Goal: Task Accomplishment & Management: Manage account settings

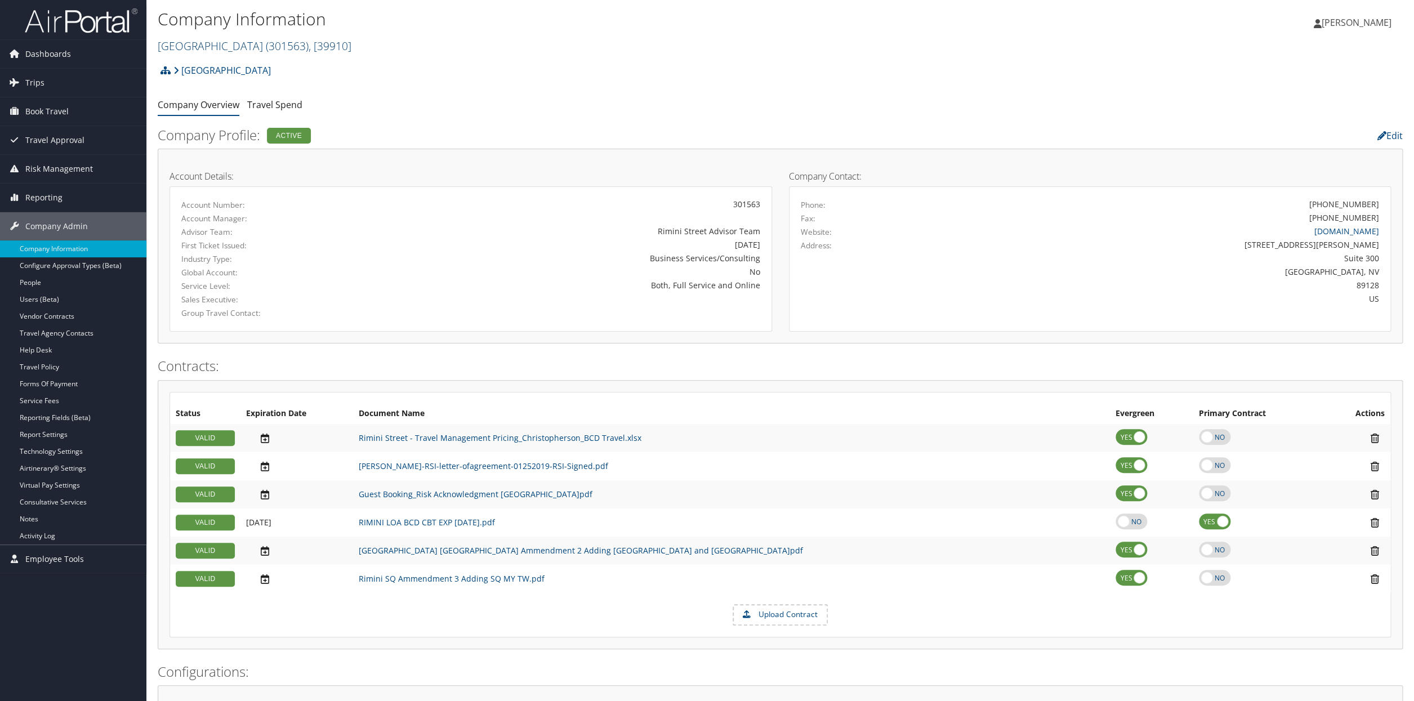
click at [309, 50] on span ", [ 39910 ]" at bounding box center [330, 45] width 43 height 15
click at [222, 69] on input "search" at bounding box center [232, 66] width 148 height 21
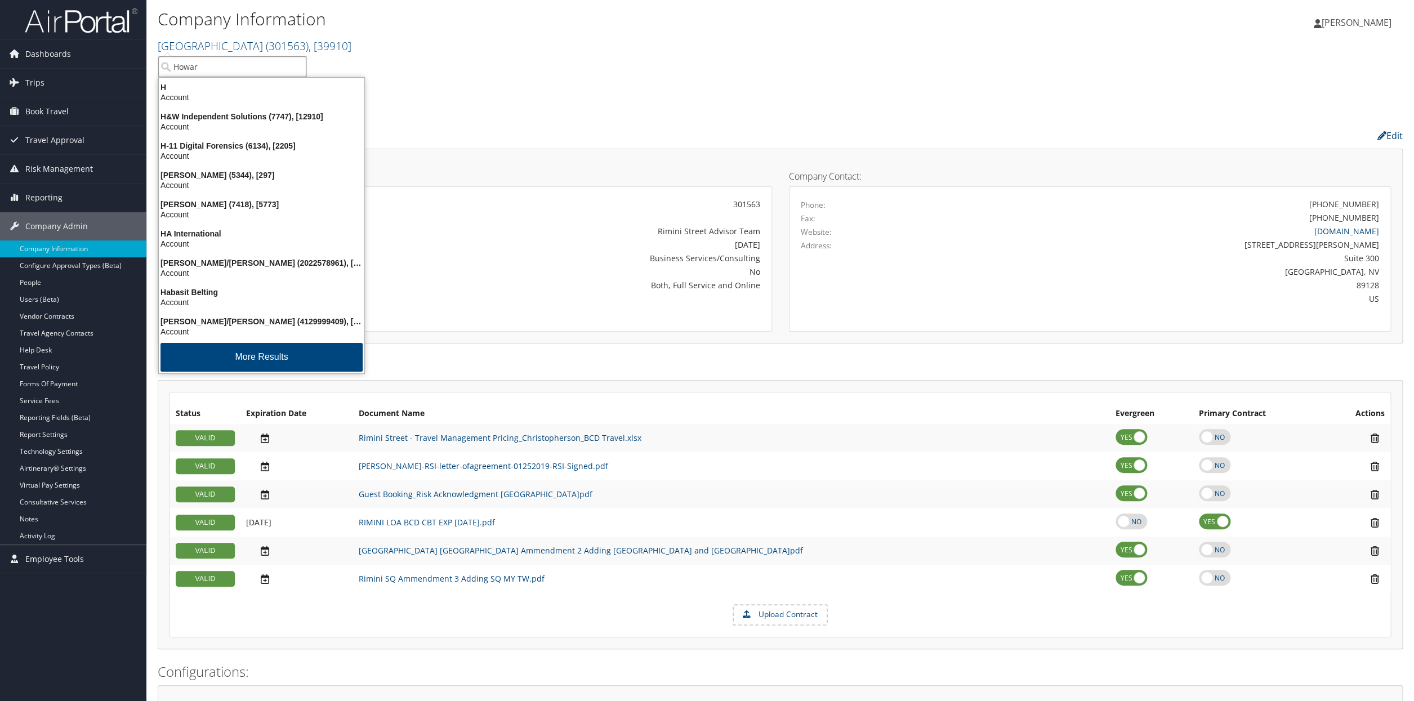
type input "[PERSON_NAME]"
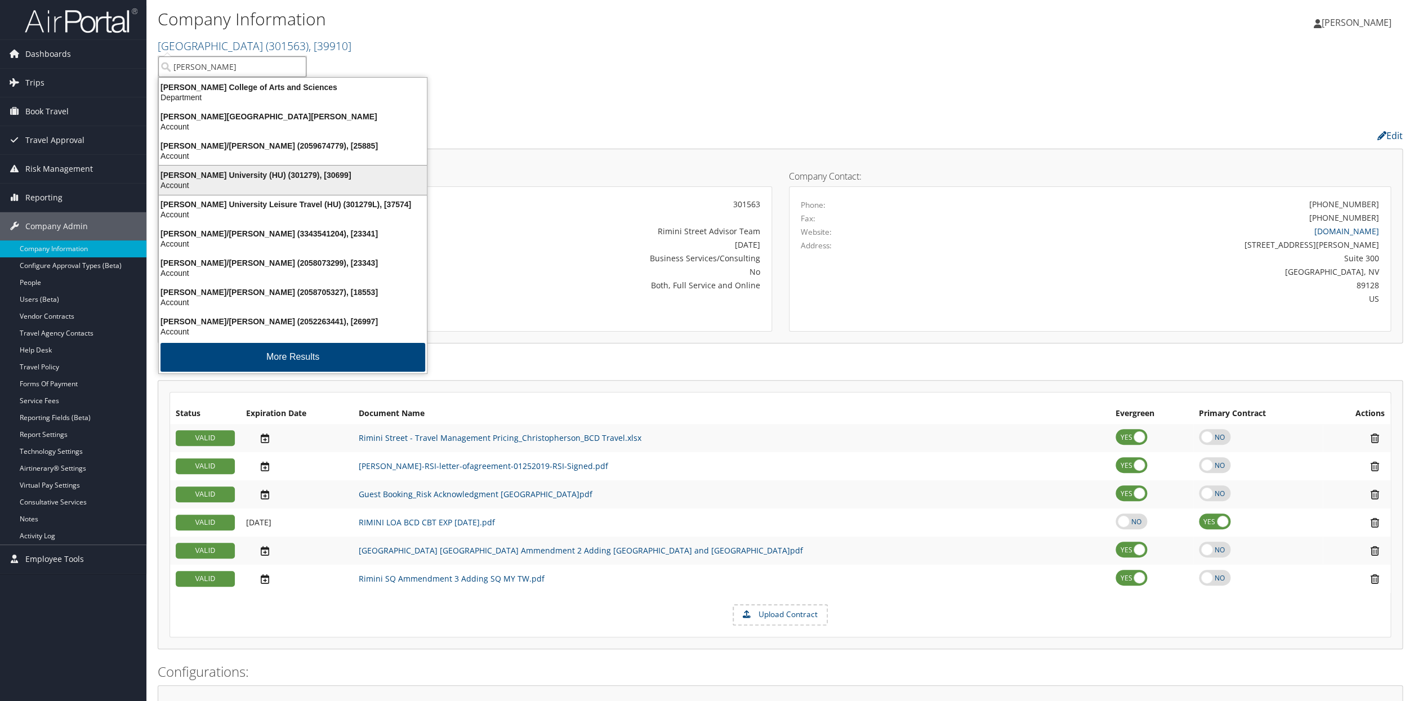
click at [231, 177] on div "[PERSON_NAME] University (HU) (301279), [30699]" at bounding box center [293, 175] width 282 height 10
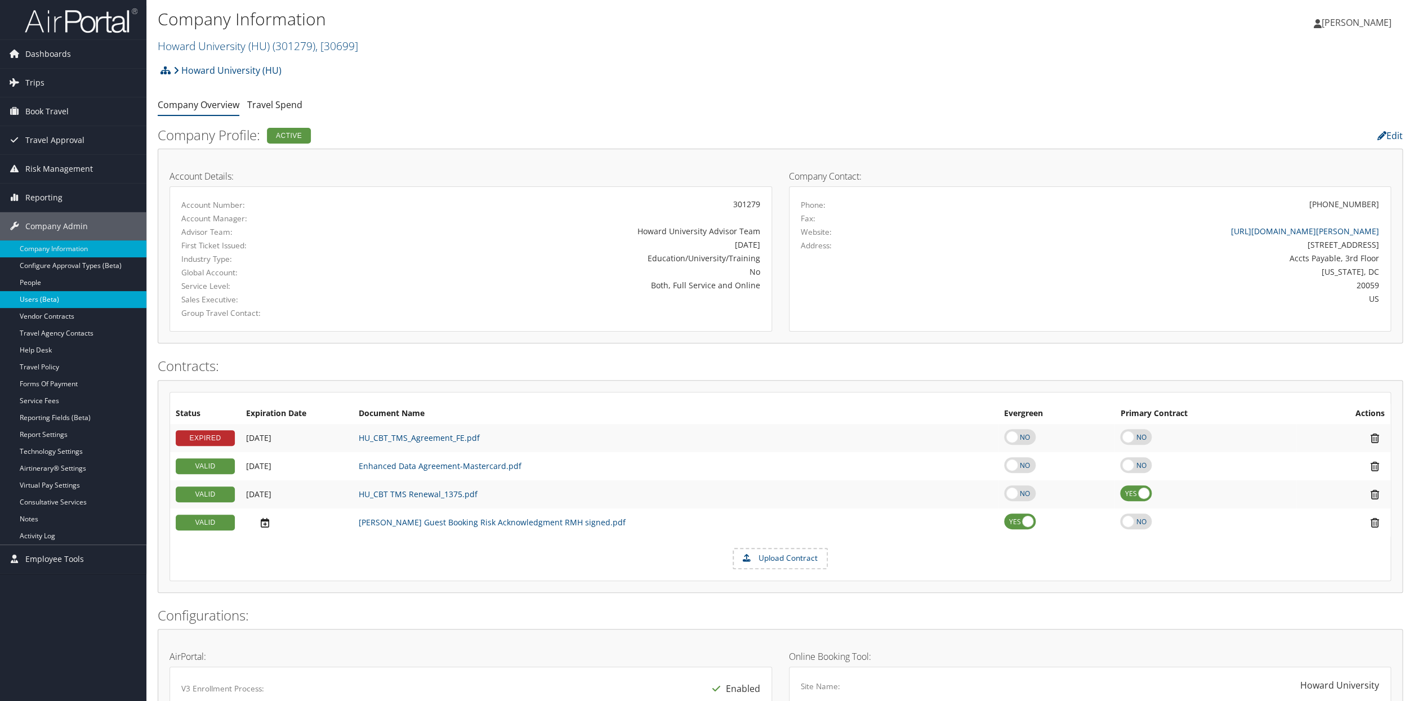
click at [29, 303] on link "Users (Beta)" at bounding box center [73, 299] width 146 height 17
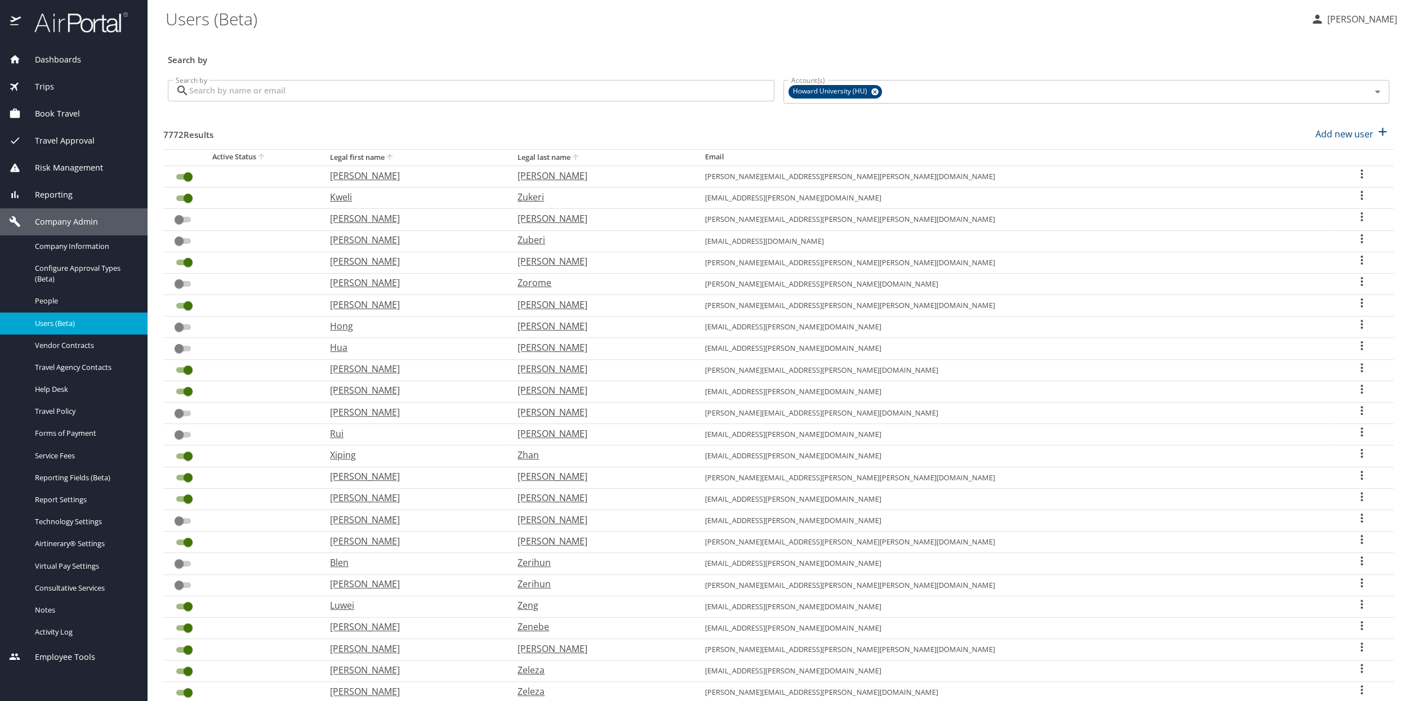
click at [211, 95] on input "Search by" at bounding box center [481, 90] width 585 height 21
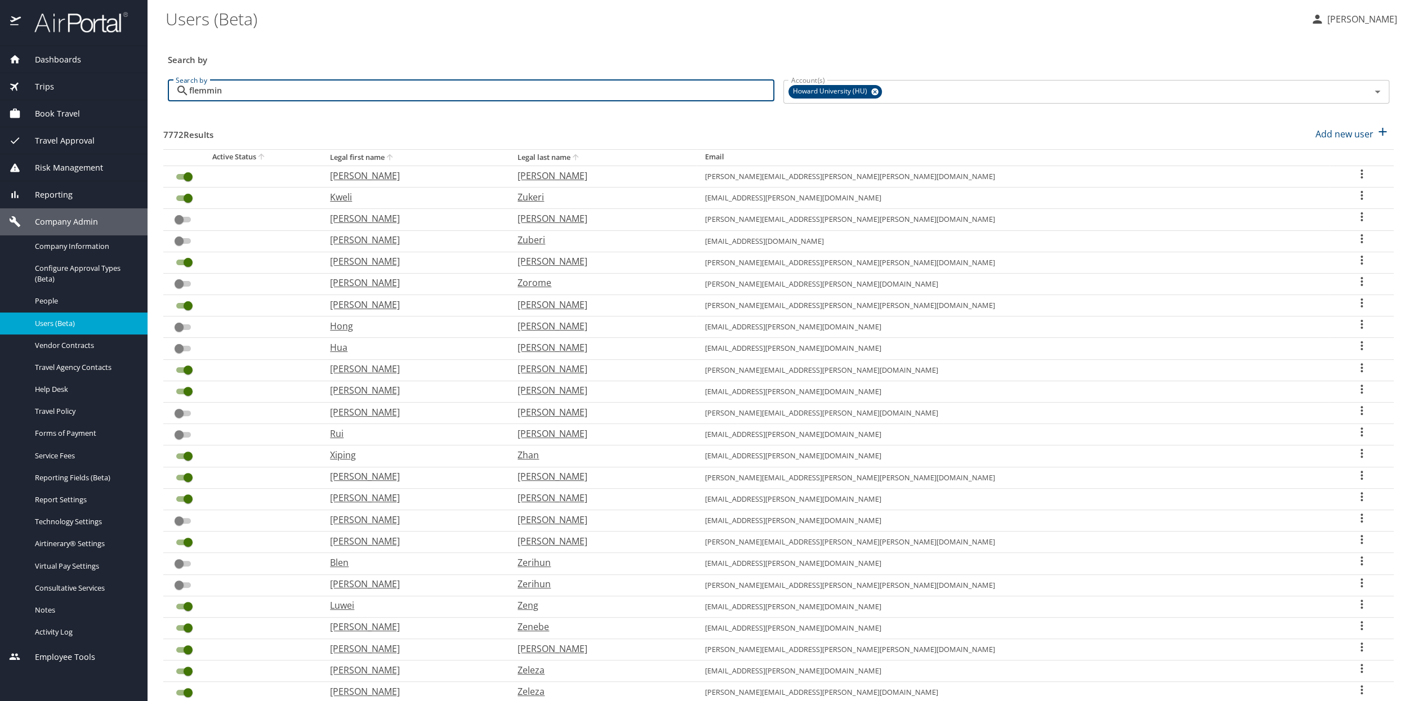
type input "flemming"
checkbox input "false"
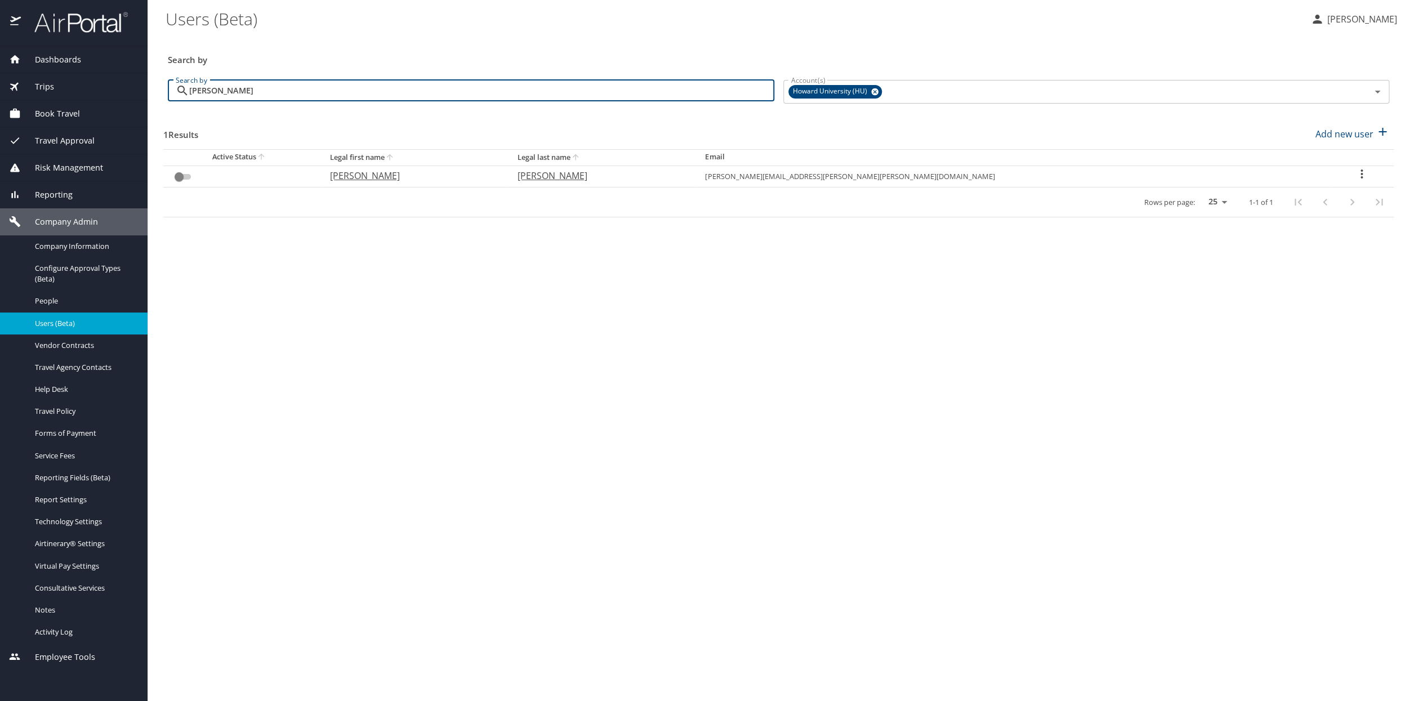
click at [1355, 176] on icon "User Search Table" at bounding box center [1362, 174] width 14 height 14
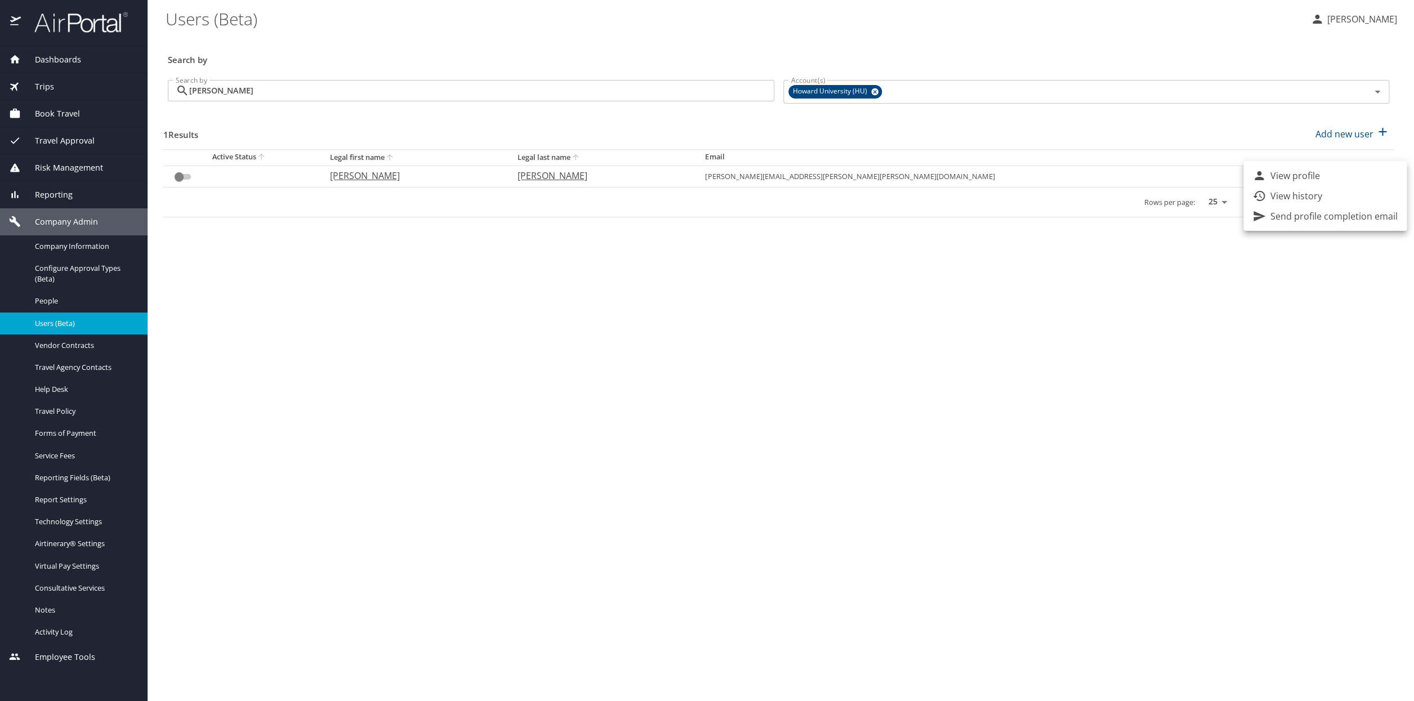
click at [235, 92] on div at bounding box center [707, 350] width 1414 height 701
click at [232, 92] on input "flemming" at bounding box center [481, 90] width 585 height 21
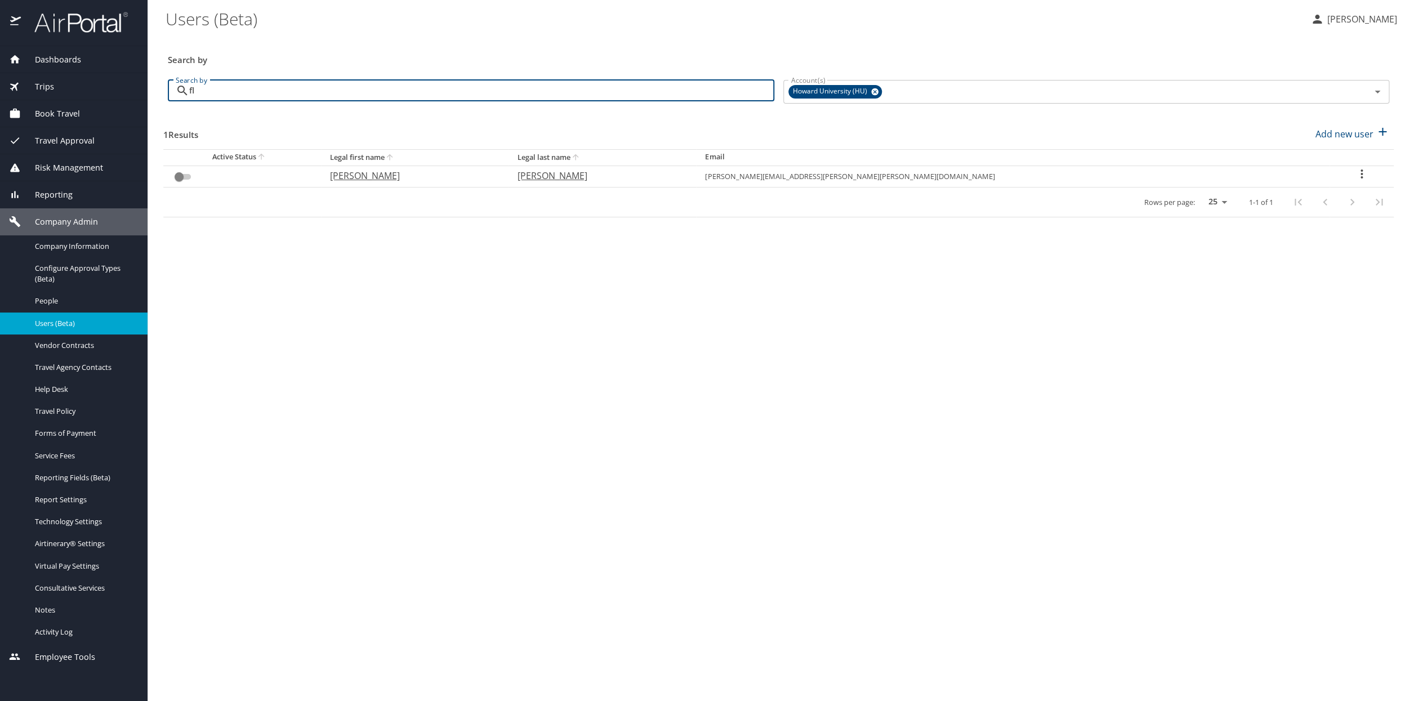
type input "f"
checkbox input "true"
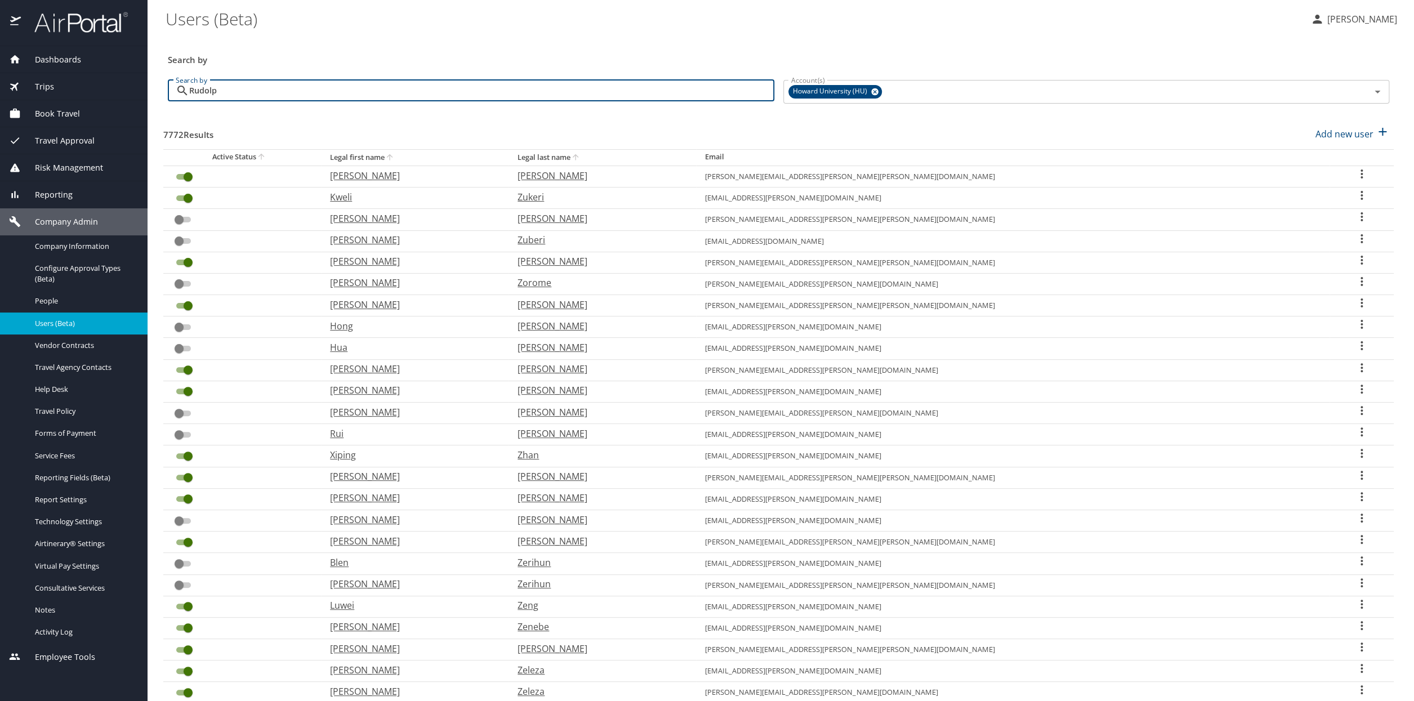
type input "Rudolph"
checkbox input "false"
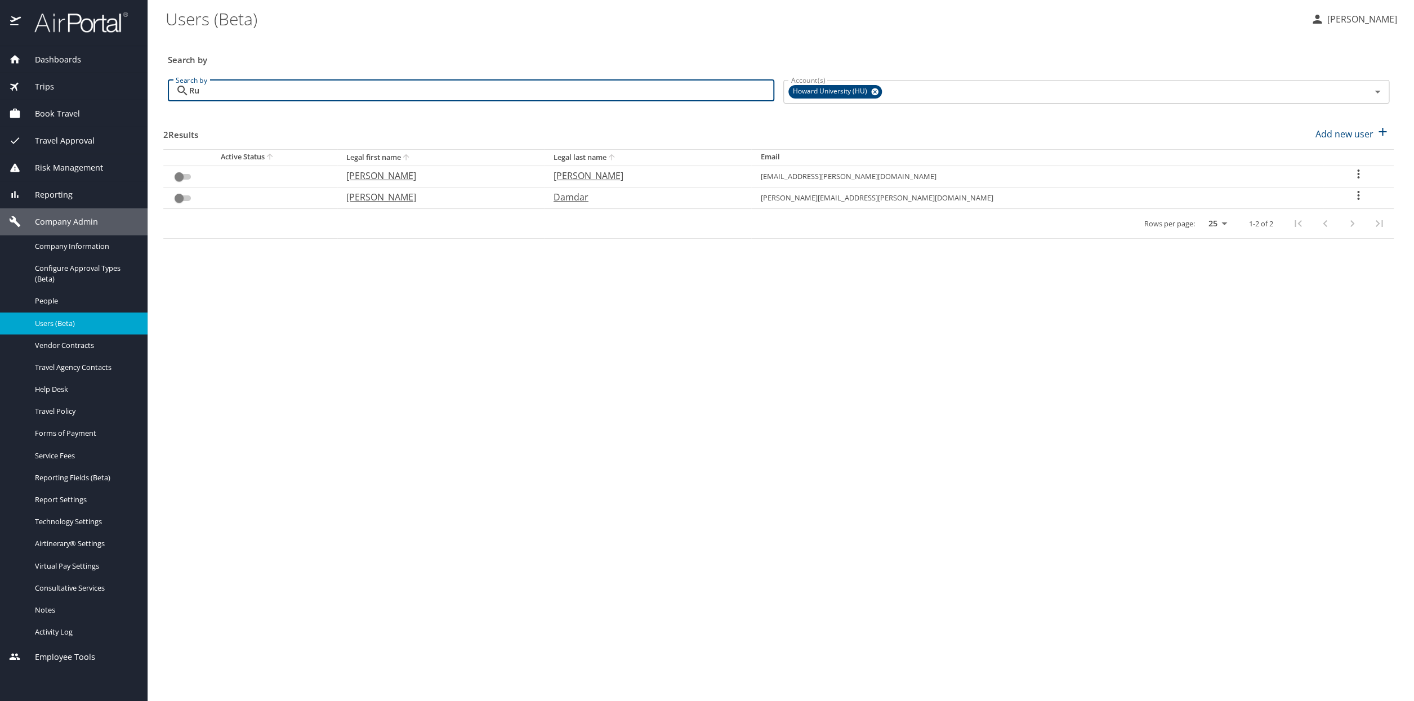
type input "R"
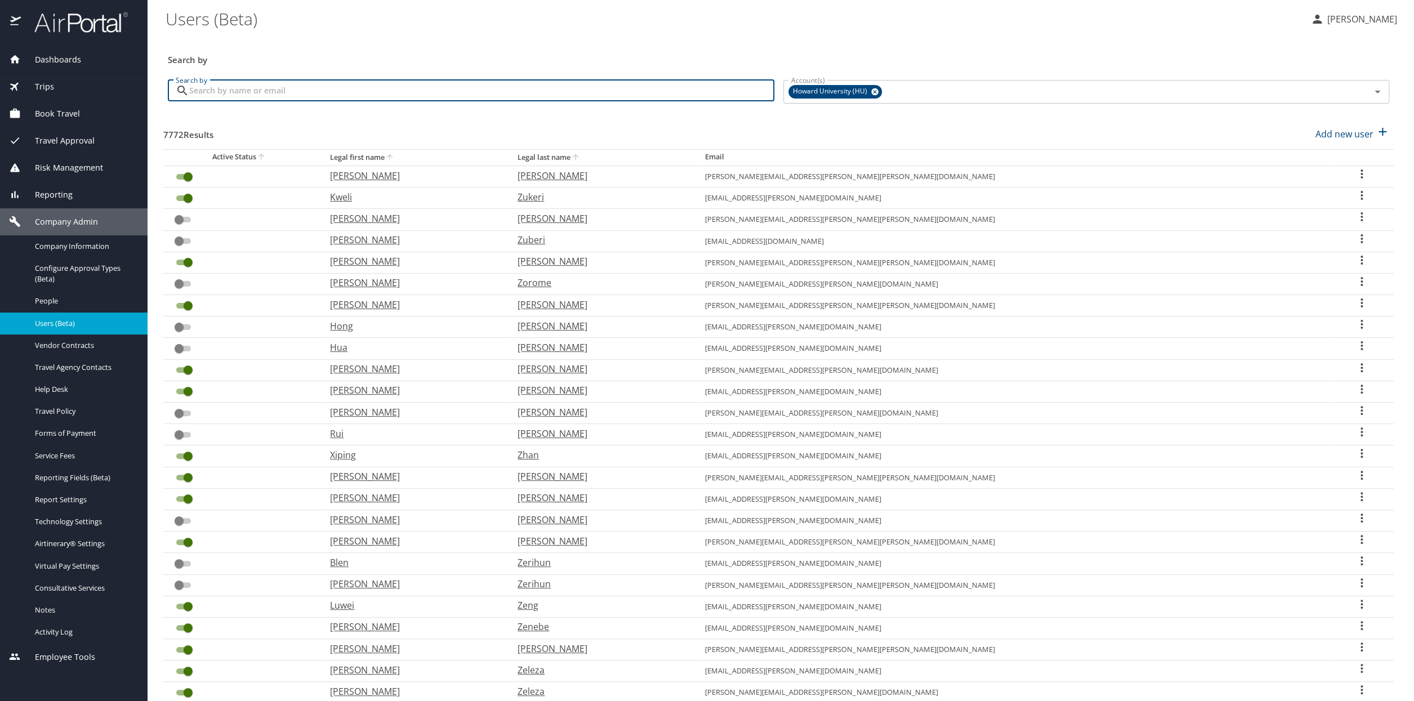
checkbox input "true"
type input "Basir"
checkbox input "false"
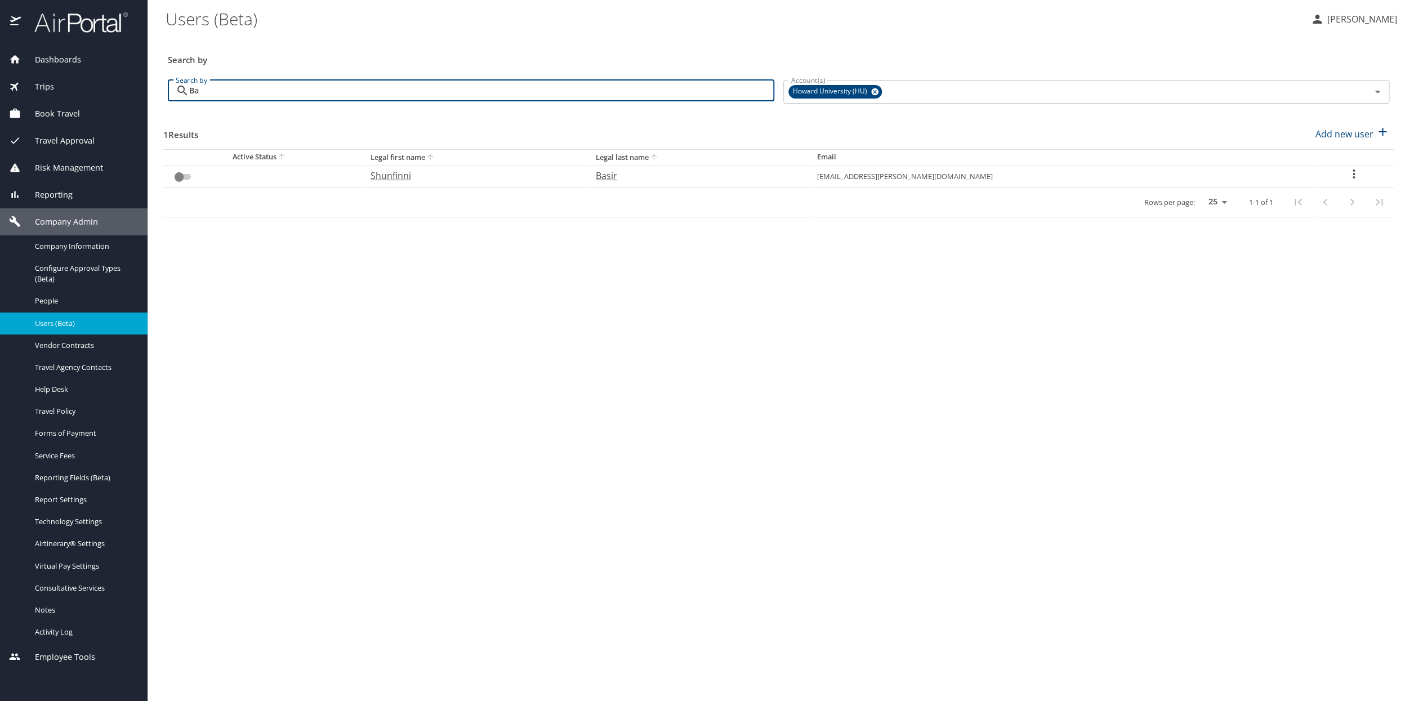
type input "B"
checkbox input "true"
